Goal: Use online tool/utility: Utilize a website feature to perform a specific function

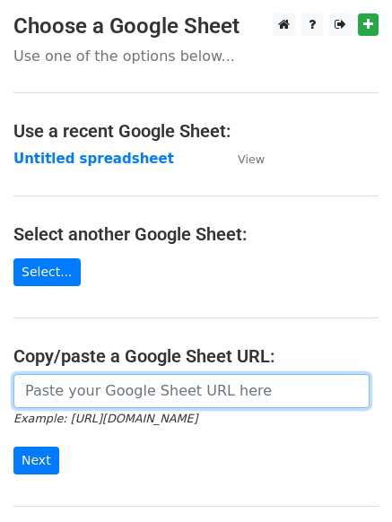
click at [54, 379] on input "url" at bounding box center [191, 391] width 356 height 34
paste input "[URL][DOMAIN_NAME]"
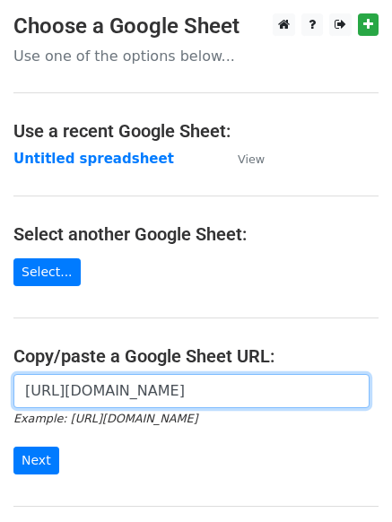
scroll to position [0, 401]
type input "[URL][DOMAIN_NAME]"
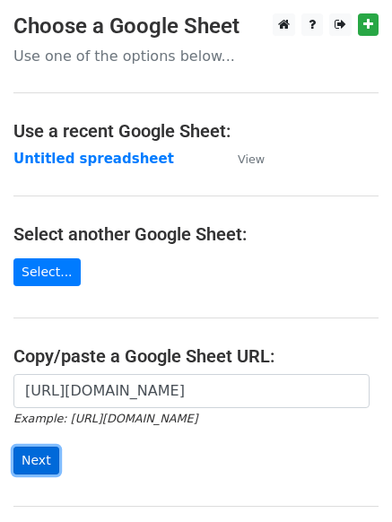
scroll to position [0, 0]
click at [32, 455] on input "Next" at bounding box center [36, 460] width 46 height 28
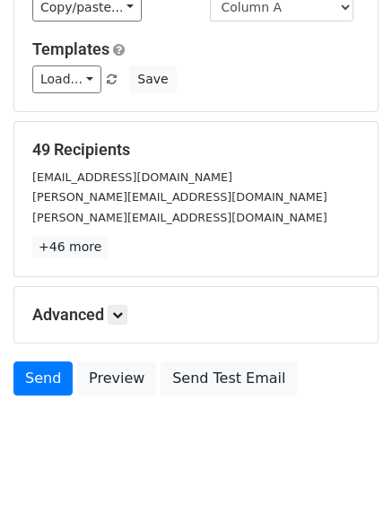
scroll to position [154, 0]
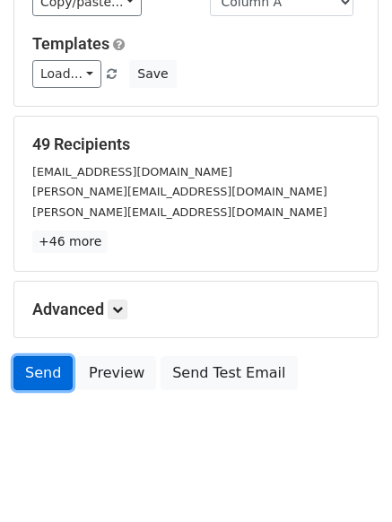
click at [46, 364] on link "Send" at bounding box center [42, 373] width 59 height 34
